Goal: Task Accomplishment & Management: Manage account settings

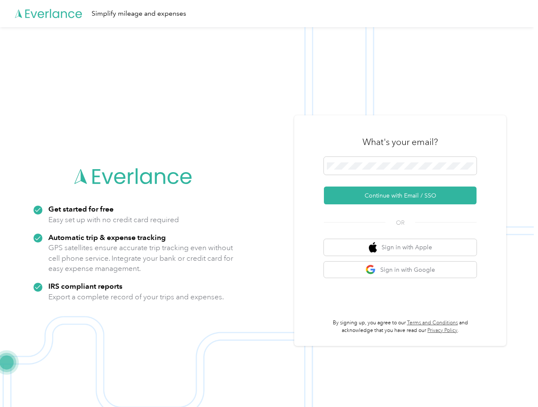
click at [269, 204] on img at bounding box center [267, 230] width 534 height 407
click at [269, 14] on div "Simplify mileage and expenses" at bounding box center [267, 13] width 534 height 27
click at [404, 196] on button "Continue with Email / SSO" at bounding box center [400, 196] width 153 height 18
click at [404, 247] on button "Sign in with Apple" at bounding box center [400, 247] width 153 height 17
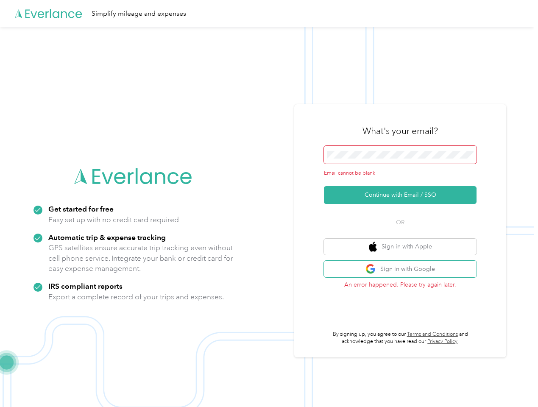
click at [404, 270] on button "Sign in with Google" at bounding box center [400, 269] width 153 height 17
